Goal: Communication & Community: Answer question/provide support

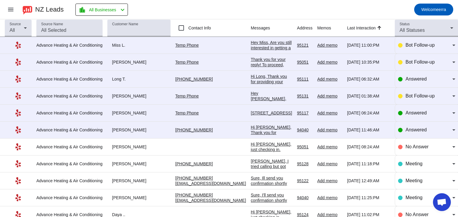
click at [268, 116] on td "460 rosewood ave 95117 8/10/2025, 06:24:AM" at bounding box center [274, 113] width 46 height 17
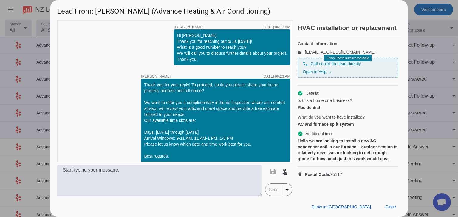
scroll to position [56, 0]
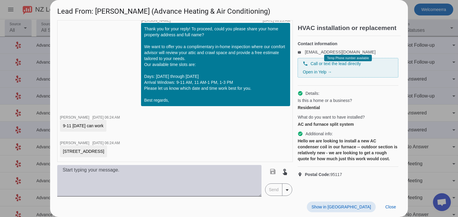
click at [205, 177] on textarea at bounding box center [159, 181] width 204 height 32
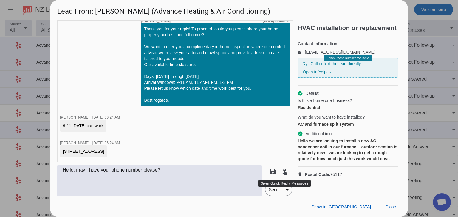
type textarea "Hello, may I have your phone number please?"
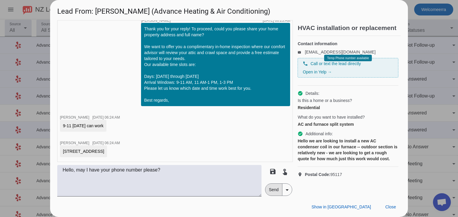
click at [269, 187] on span "Send" at bounding box center [273, 190] width 17 height 12
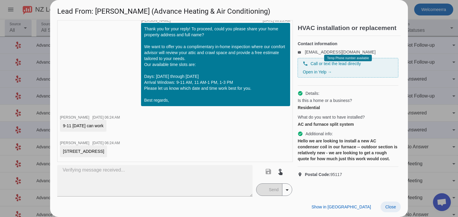
click at [388, 210] on span at bounding box center [390, 207] width 20 height 11
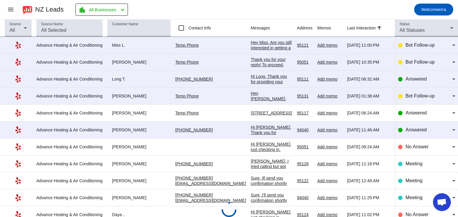
click at [251, 61] on div "Thank you for your reply! To proceed, could you please share your home property…" at bounding box center [271, 121] width 41 height 129
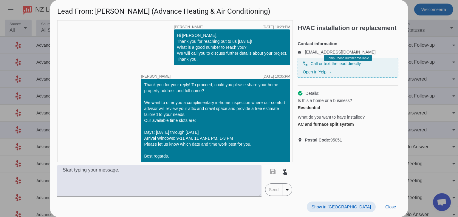
scroll to position [5, 0]
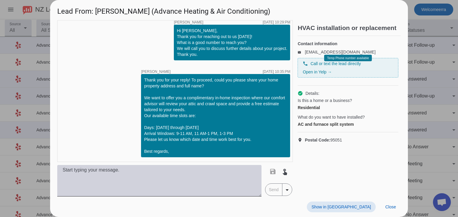
click at [199, 182] on textarea at bounding box center [159, 181] width 204 height 32
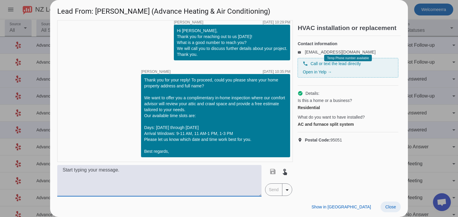
click at [385, 203] on span at bounding box center [390, 207] width 20 height 11
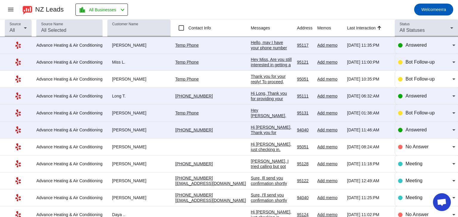
click at [261, 77] on div "Thank you for your reply! To proceed, could you please share your home property…" at bounding box center [271, 138] width 41 height 129
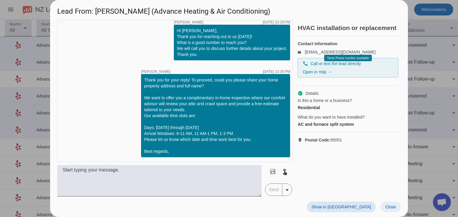
click at [399, 206] on span at bounding box center [390, 207] width 20 height 11
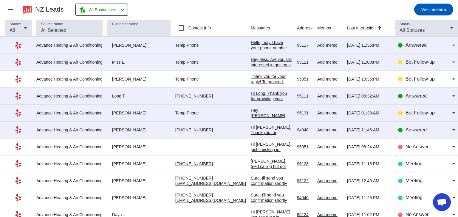
click at [270, 99] on div "Hi Long, Thank you for providing your information! We'll get back to you as soo…" at bounding box center [271, 107] width 41 height 32
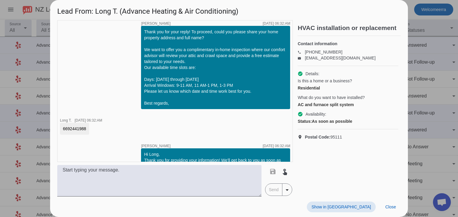
scroll to position [74, 0]
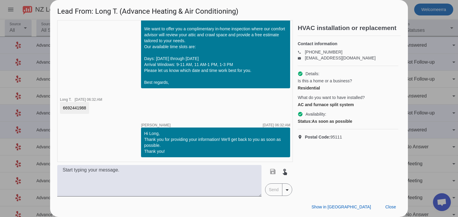
drag, startPoint x: 59, startPoint y: 108, endPoint x: 91, endPoint y: 108, distance: 32.2
click at [91, 108] on div "timer close Marcell E. 8/11/2025, 06:26:AM Hi Long, Thank you for reaching out …" at bounding box center [174, 91] width 235 height 142
copy div "6692441988"
drag, startPoint x: 82, startPoint y: 45, endPoint x: 114, endPoint y: 58, distance: 35.2
click at [82, 45] on div "timer close Marcell E. 8/11/2025, 06:26:AM Hi Long, Thank you for reaching out …" at bounding box center [174, 91] width 235 height 142
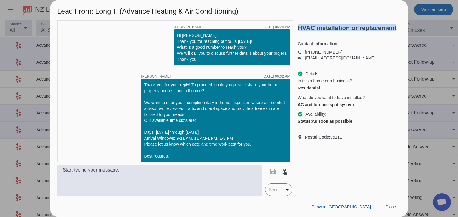
scroll to position [0, 31]
drag, startPoint x: 370, startPoint y: 35, endPoint x: 393, endPoint y: 27, distance: 24.0
click at [393, 27] on div "timer close Marcell E. 8/11/2025, 06:26:AM Hi Long, Thank you for reaching out …" at bounding box center [228, 108] width 343 height 177
copy h2 "HVAC installation or replacement"
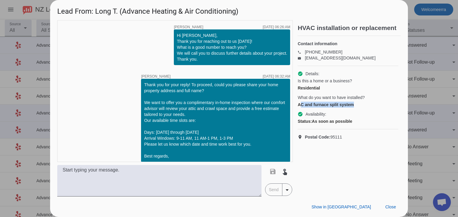
drag, startPoint x: 361, startPoint y: 111, endPoint x: 378, endPoint y: 111, distance: 17.0
click at [378, 108] on div "AC and furnace split system" at bounding box center [347, 105] width 101 height 6
drag, startPoint x: 298, startPoint y: 110, endPoint x: 369, endPoint y: 110, distance: 70.6
click at [369, 108] on div "AC and furnace split system" at bounding box center [347, 105] width 101 height 6
copy div "AC and furnace split system"
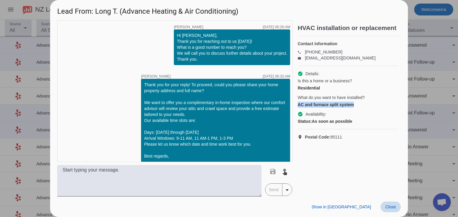
click at [394, 204] on span at bounding box center [390, 207] width 20 height 11
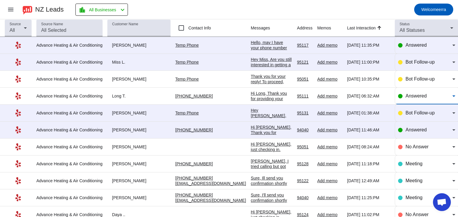
click at [426, 99] on div "Answered" at bounding box center [428, 96] width 47 height 7
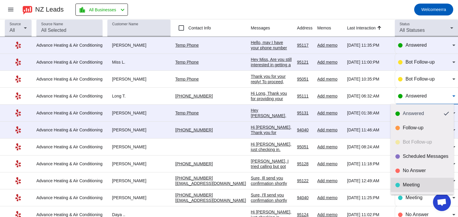
click at [423, 181] on mat-option "Meeting" at bounding box center [421, 185] width 63 height 14
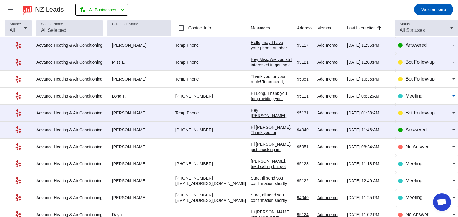
click at [258, 131] on div "Hi [PERSON_NAME], Thank you for providing your information! We'll get back to y…" at bounding box center [271, 144] width 41 height 38
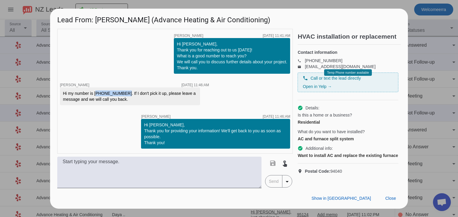
drag, startPoint x: 94, startPoint y: 92, endPoint x: 120, endPoint y: 93, distance: 26.2
click at [120, 93] on div "Hi my number is 650-603-1106. If I don't pick it up, please leave a message and…" at bounding box center [130, 97] width 134 height 12
copy div "650-603-1106."
click at [118, 128] on div "timer close Marcell E. 8/9/2025, 11:41:AM Hi Frederick, Thank you for reaching …" at bounding box center [174, 91] width 235 height 125
click at [386, 199] on span "Close" at bounding box center [390, 198] width 11 height 5
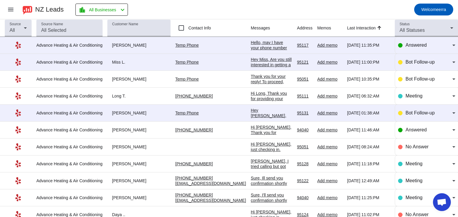
click at [251, 130] on div "Hi [PERSON_NAME], Thank you for providing your information! We'll get back to y…" at bounding box center [271, 144] width 41 height 38
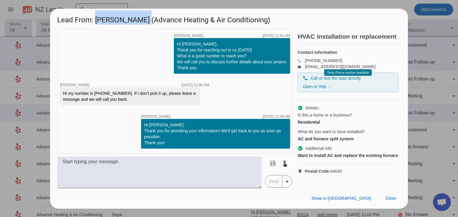
drag, startPoint x: 125, startPoint y: 21, endPoint x: 135, endPoint y: 23, distance: 9.6
click at [135, 23] on h1 "Lead From: Frederick P. (Advance Heating & Air Conditioning)" at bounding box center [228, 19] width 357 height 20
copy h1 "[PERSON_NAME]"
drag, startPoint x: 111, startPoint y: 119, endPoint x: 219, endPoint y: 140, distance: 110.6
click at [111, 119] on div "timer close Marcell E. 8/9/2025, 11:41:AM Hi Frederick, Thank you for reaching …" at bounding box center [174, 91] width 235 height 125
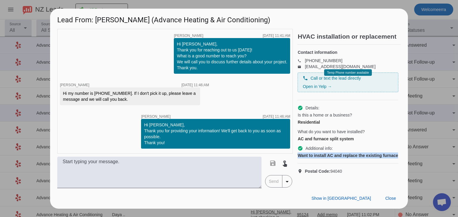
scroll to position [0, 28]
drag, startPoint x: 298, startPoint y: 160, endPoint x: 398, endPoint y: 158, distance: 100.4
click at [398, 158] on div "HVAC installation or replacement Contact information phone (650) 603-1106 email…" at bounding box center [348, 109] width 103 height 160
copy div "Want to install AC and replace the existing furnace"
click at [392, 195] on span at bounding box center [390, 199] width 20 height 11
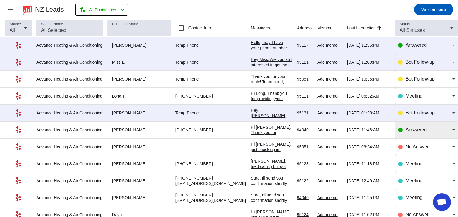
click at [422, 127] on div "Answered" at bounding box center [428, 130] width 47 height 7
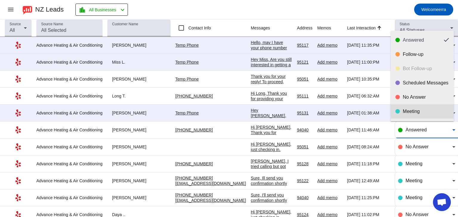
click at [420, 112] on div "Meeting" at bounding box center [425, 112] width 46 height 6
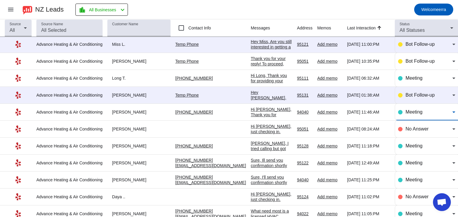
scroll to position [0, 0]
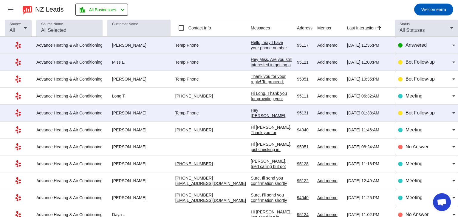
click at [266, 60] on div "Hey Miss, Are you still interested in getting a free estimate? Is there a good …" at bounding box center [271, 73] width 41 height 32
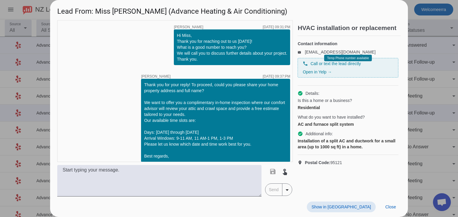
scroll to position [43, 0]
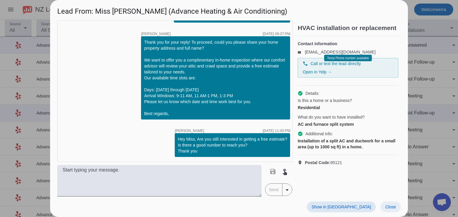
drag, startPoint x: 396, startPoint y: 210, endPoint x: 390, endPoint y: 208, distance: 6.6
click at [396, 209] on span at bounding box center [390, 207] width 20 height 11
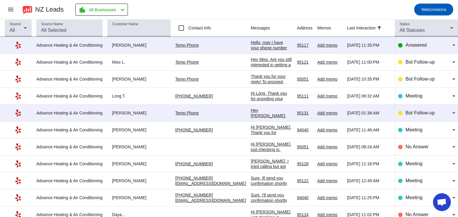
click at [251, 43] on div "Hello, may I have your phone number please?" at bounding box center [271, 48] width 41 height 16
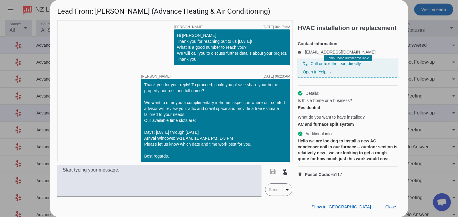
scroll to position [82, 0]
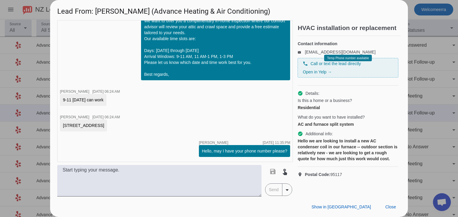
click at [419, 113] on div at bounding box center [229, 108] width 458 height 217
